Goal: Navigation & Orientation: Locate item on page

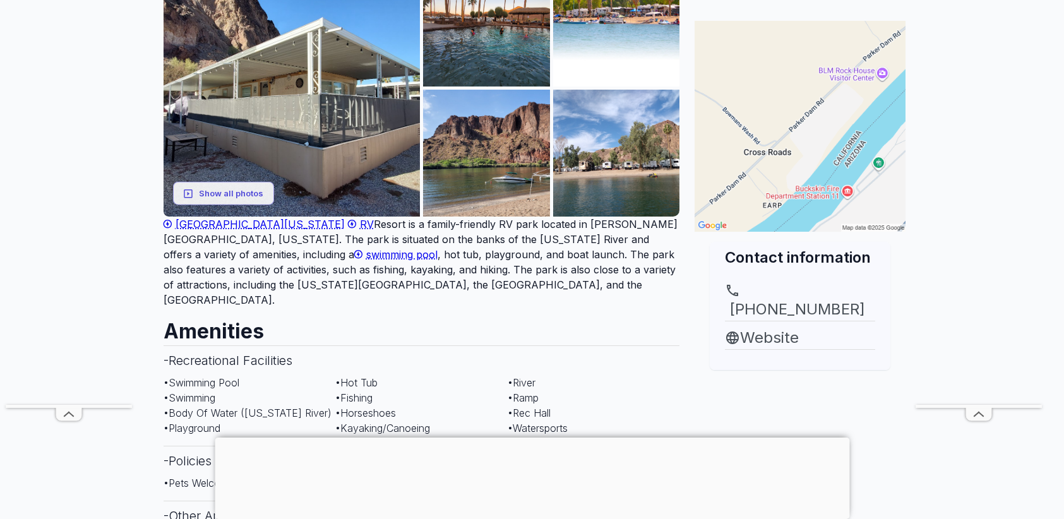
scroll to position [126, 0]
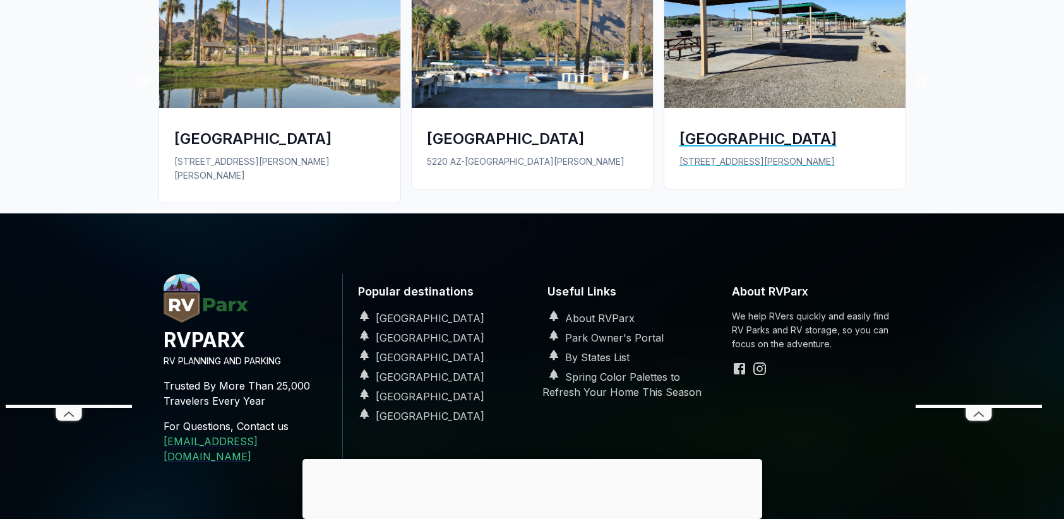
scroll to position [2167, 0]
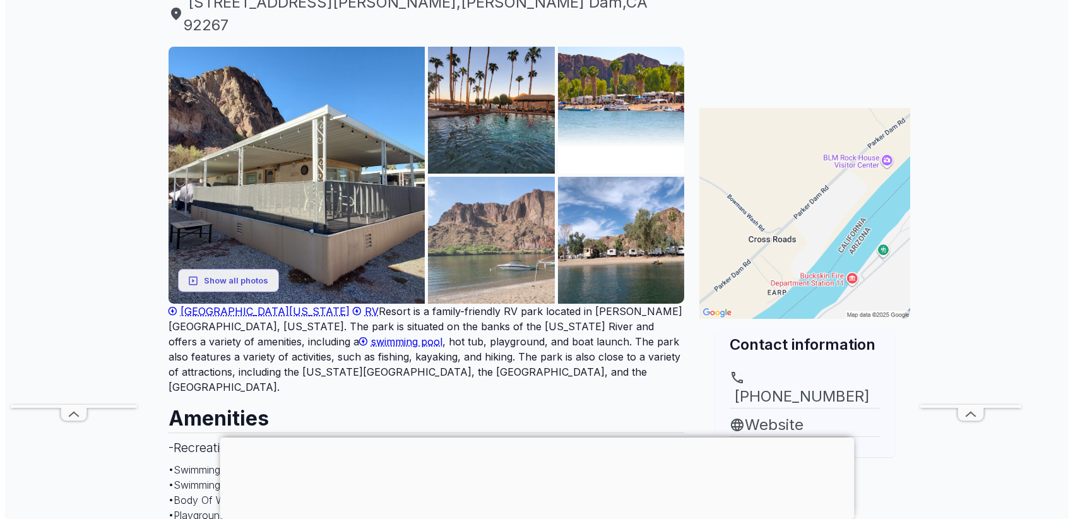
scroll to position [189, 0]
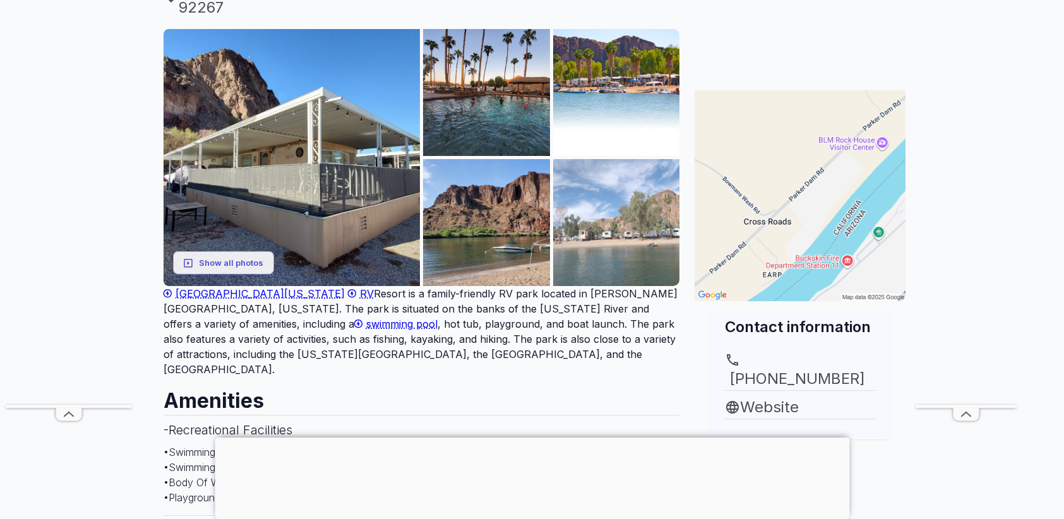
click at [637, 217] on img at bounding box center [616, 222] width 127 height 127
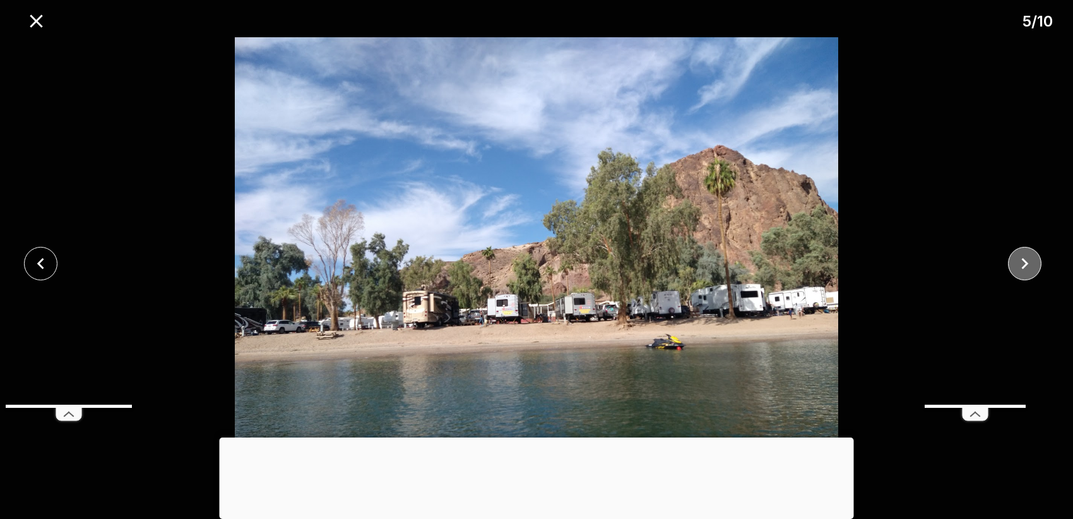
click at [1039, 266] on button "close" at bounding box center [1024, 263] width 33 height 33
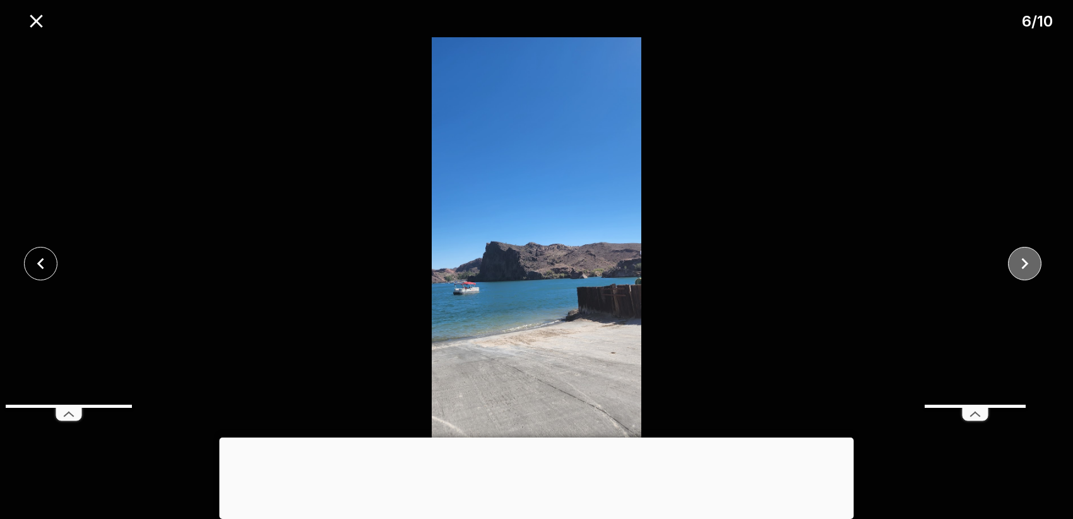
click at [1039, 266] on button "close" at bounding box center [1024, 263] width 33 height 33
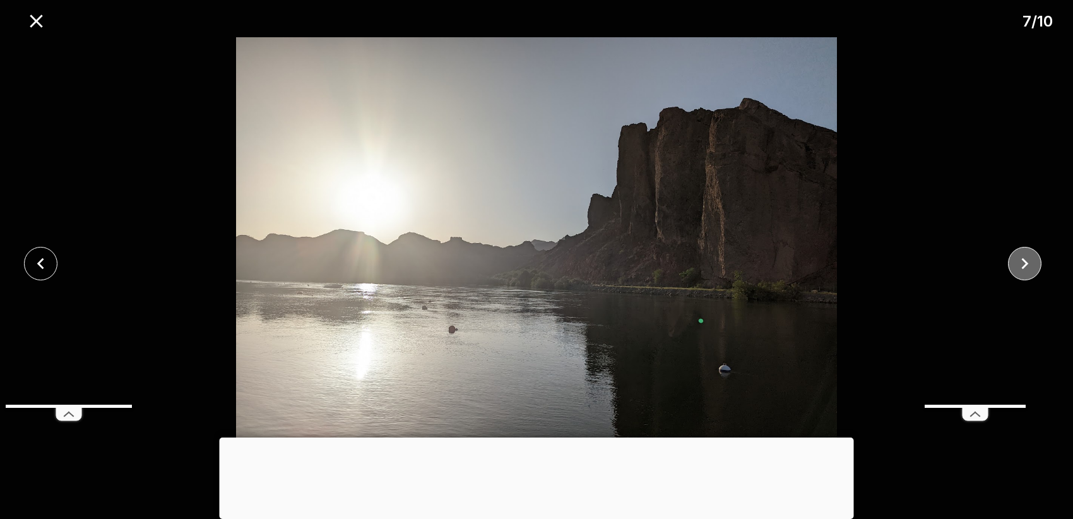
click at [1039, 266] on button "close" at bounding box center [1024, 263] width 33 height 33
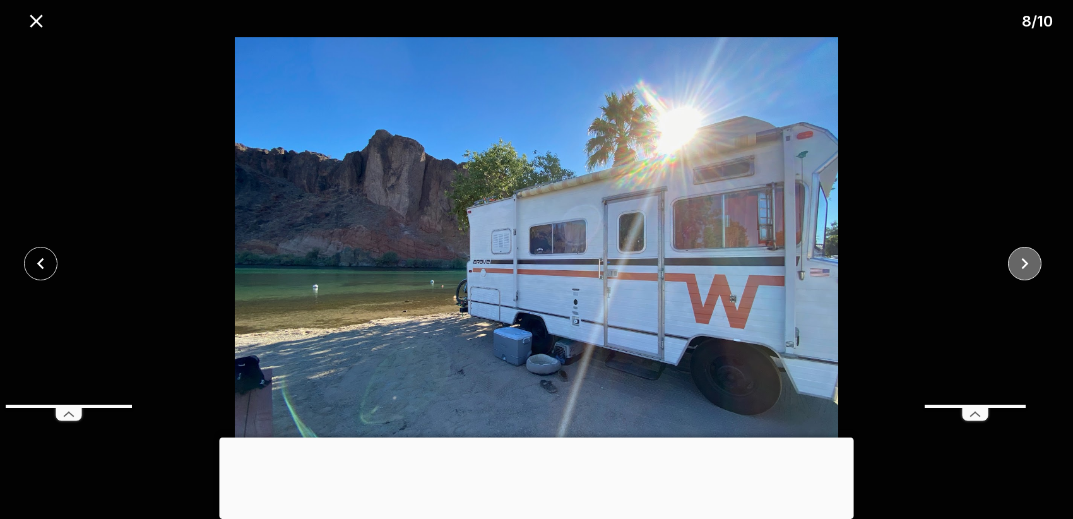
click at [1039, 266] on button "close" at bounding box center [1024, 263] width 33 height 33
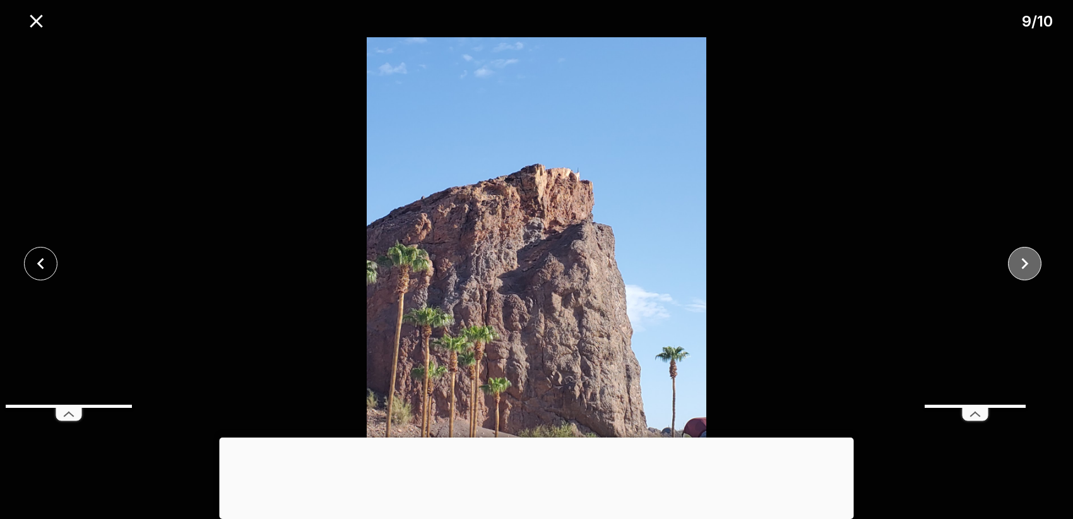
click at [1039, 266] on button "close" at bounding box center [1024, 263] width 33 height 33
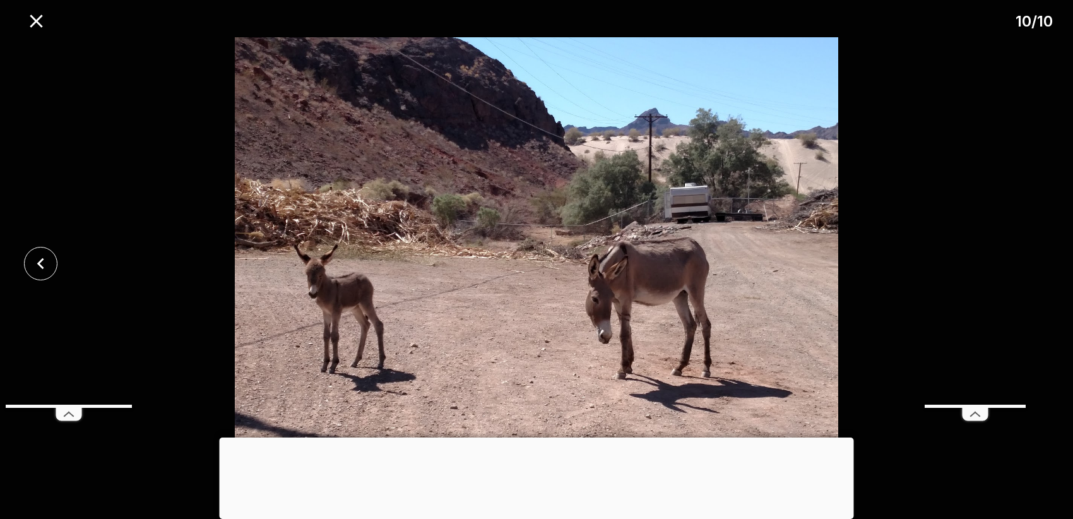
click at [1039, 266] on div at bounding box center [536, 263] width 1073 height 453
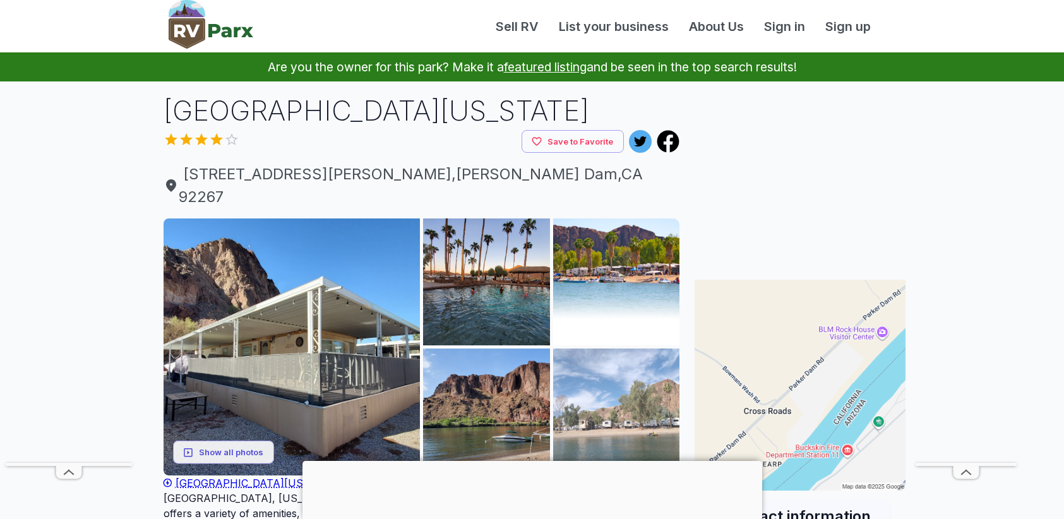
click at [603, 407] on img at bounding box center [616, 412] width 127 height 127
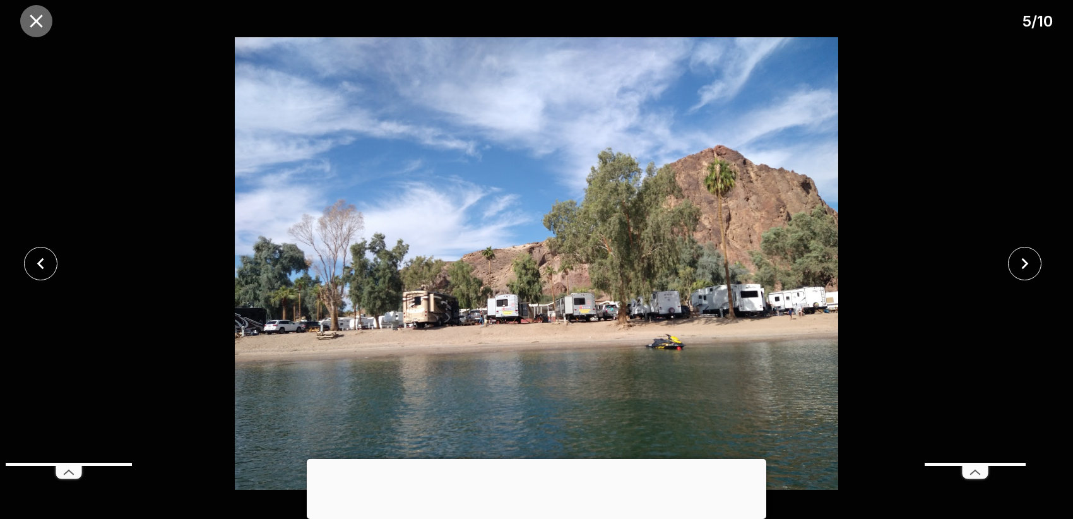
click at [28, 19] on icon "close" at bounding box center [36, 21] width 22 height 22
